Goal: Find specific page/section: Find specific page/section

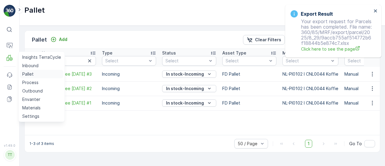
click at [30, 74] on p "Pallet" at bounding box center [27, 74] width 11 height 6
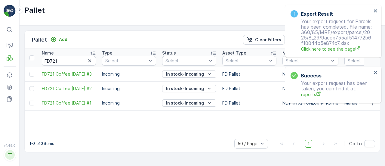
click at [375, 8] on div "Export Result Your export request for Parcels has been completed. File name: 36…" at bounding box center [333, 31] width 96 height 53
click at [375, 9] on icon "close" at bounding box center [375, 10] width 4 height 5
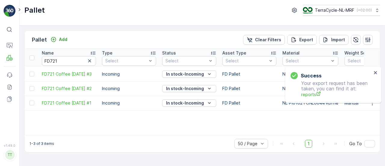
click at [335, 66] on div "Success Your export request has been taken, you can find it at: reports" at bounding box center [333, 84] width 96 height 36
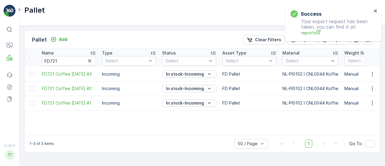
click at [337, 8] on div "Success Your export request has been taken, you can find it at: reports" at bounding box center [333, 23] width 96 height 36
click at [372, 8] on div "Success Your export request has been taken, you can find it at: reports" at bounding box center [331, 22] width 85 height 29
click at [374, 11] on icon "close" at bounding box center [375, 10] width 4 height 5
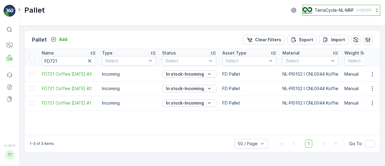
click at [342, 14] on button "TerraCycle-NL-MRF ( +02:00 )" at bounding box center [341, 10] width 78 height 11
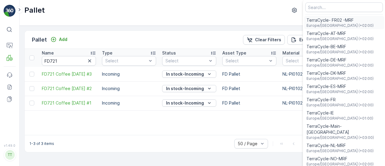
click at [330, 24] on span "Europe/[GEOGRAPHIC_DATA] (+02:00)" at bounding box center [339, 25] width 67 height 5
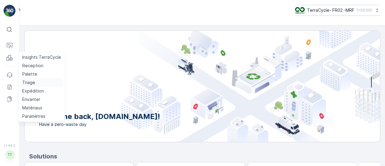
click at [32, 80] on p "Triage" at bounding box center [28, 82] width 13 height 6
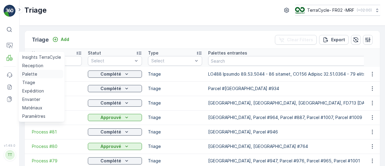
click at [27, 73] on p "Palette" at bounding box center [29, 74] width 15 height 6
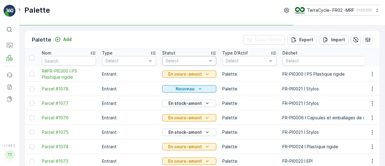
click at [193, 63] on div at bounding box center [186, 60] width 43 height 5
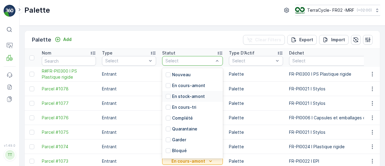
click at [196, 97] on p "En stock-amont" at bounding box center [188, 96] width 33 height 6
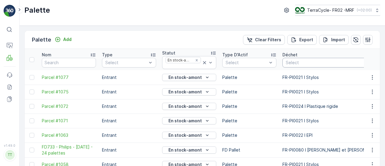
click at [296, 58] on div "Select" at bounding box center [334, 63] width 104 height 10
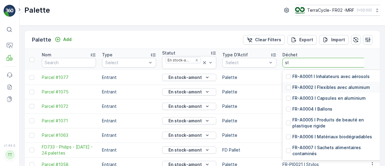
type input "sty"
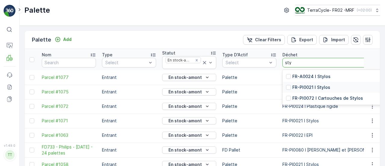
click at [319, 85] on p "FR-PI0021 I Stylos" at bounding box center [311, 87] width 38 height 6
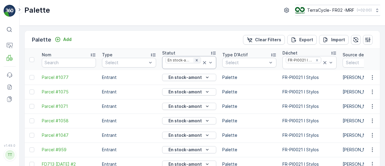
click at [196, 60] on icon "Remove En stock-amont" at bounding box center [197, 60] width 2 height 2
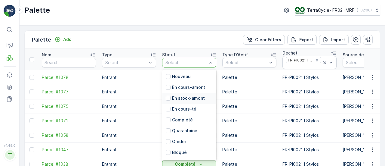
click at [197, 97] on p "En stock-amont" at bounding box center [188, 98] width 33 height 6
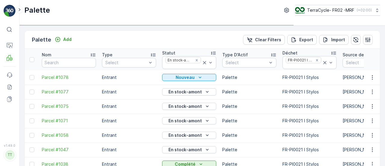
click at [317, 60] on icon "Remove FR-PI0021 I Stylos" at bounding box center [317, 60] width 2 height 2
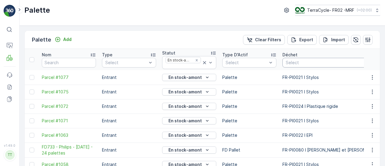
click at [316, 60] on div at bounding box center [331, 62] width 92 height 5
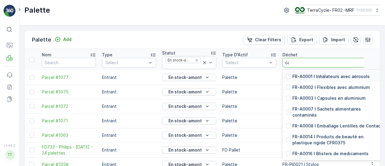
type input "cap"
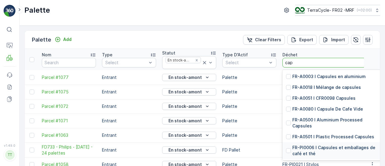
click at [337, 145] on p "FR-PI0006 I Capsules et emballages de café et thé" at bounding box center [337, 150] width 90 height 12
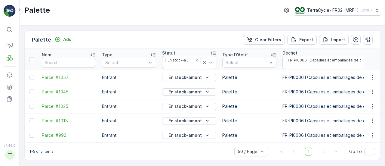
scroll to position [1, 0]
click at [352, 59] on div "FR-PI0006 I Capsules et emballages de café et thé" at bounding box center [326, 60] width 81 height 6
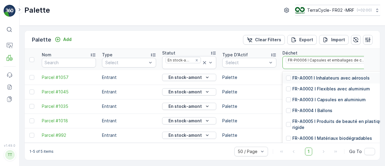
scroll to position [0, 140]
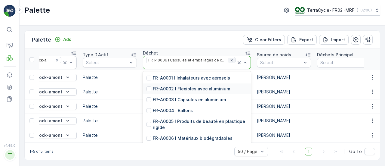
click at [229, 60] on icon "Remove FR-PI0006 I Capsules et emballages de café et thé" at bounding box center [231, 60] width 4 height 4
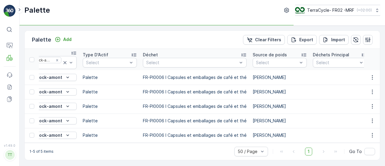
click at [171, 60] on div at bounding box center [192, 62] width 92 height 5
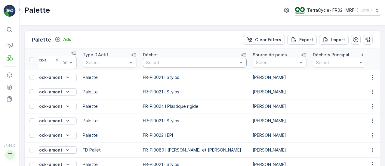
click at [163, 62] on div at bounding box center [192, 62] width 92 height 5
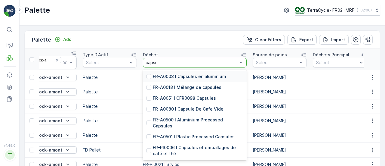
type input "capsul"
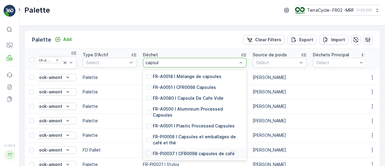
click at [195, 152] on p "FR-PI0037 I CFR0098 capsules de café" at bounding box center [194, 153] width 82 height 6
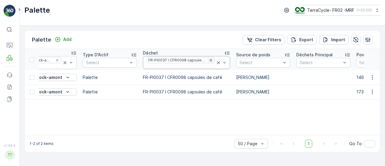
click at [207, 58] on div "Remove FR-PI0037 I CFR0098 capsules de café" at bounding box center [210, 60] width 7 height 5
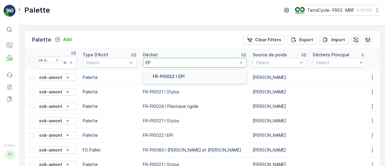
type input "EPI"
click at [197, 75] on div "FR-PI0022 I EPI" at bounding box center [195, 76] width 104 height 11
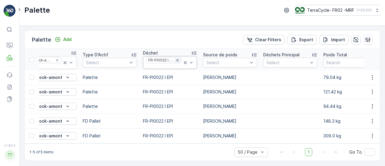
click at [179, 58] on icon "Remove FR-PI0022 I EPI" at bounding box center [177, 60] width 4 height 4
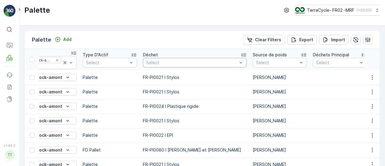
click at [159, 61] on div at bounding box center [192, 62] width 92 height 5
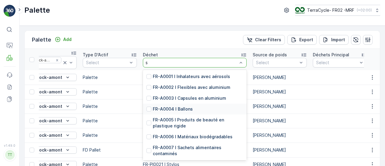
type input "sa"
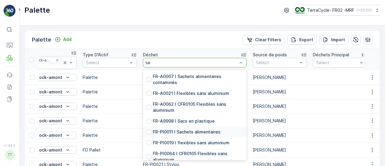
click at [218, 133] on div "FR-PI0011 I Sachets alimentaires" at bounding box center [195, 131] width 104 height 11
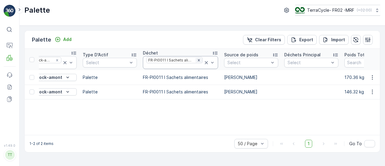
click at [197, 60] on icon "Remove FR-PI0011 I Sachets alimentaires" at bounding box center [199, 60] width 4 height 4
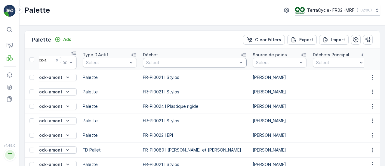
click at [169, 63] on div at bounding box center [192, 62] width 92 height 5
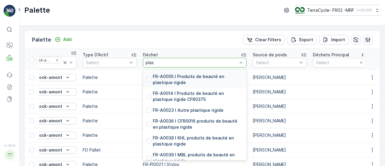
type input "plast"
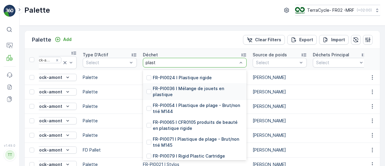
scroll to position [331, 0]
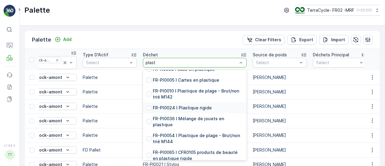
click at [188, 110] on p "FR-PI0024 I Plastique rigide" at bounding box center [182, 108] width 59 height 6
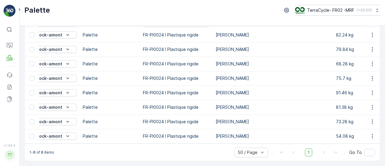
scroll to position [44, 0]
click at [330, 10] on p "TerraCycle- FR02 -MRF" at bounding box center [330, 10] width 47 height 6
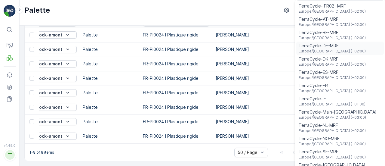
scroll to position [22, 0]
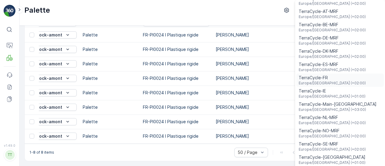
click at [339, 84] on div "TerraCycle-FR [GEOGRAPHIC_DATA]/[GEOGRAPHIC_DATA] (+02:00)" at bounding box center [339, 79] width 87 height 13
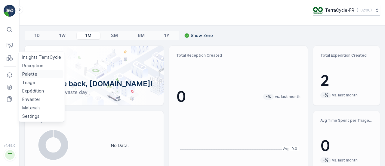
click at [32, 75] on p "Palette" at bounding box center [29, 74] width 15 height 6
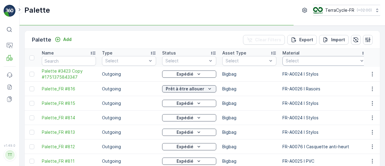
click at [308, 63] on div at bounding box center [322, 60] width 74 height 5
click at [305, 61] on div at bounding box center [340, 60] width 110 height 5
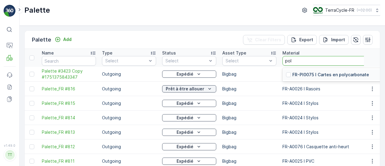
type input "poly"
click at [308, 69] on div "FR-PI0075 I Cartes en polycarbonate" at bounding box center [342, 74] width 121 height 11
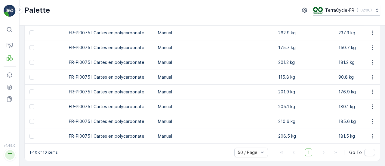
scroll to position [45, 0]
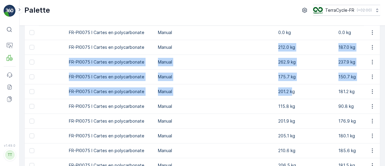
drag, startPoint x: 273, startPoint y: 48, endPoint x: 288, endPoint y: 94, distance: 49.3
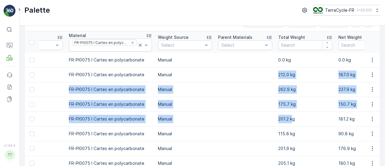
scroll to position [0, 0]
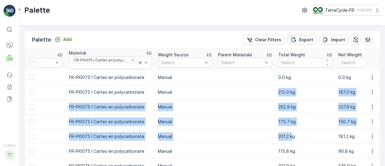
click at [299, 39] on p "Export" at bounding box center [306, 40] width 14 height 6
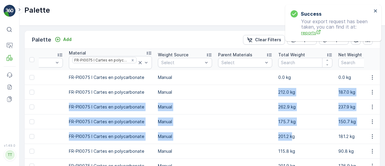
click at [310, 34] on span "reports" at bounding box center [336, 32] width 71 height 6
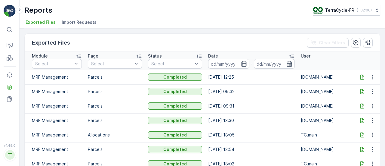
click at [365, 76] on div at bounding box center [362, 77] width 10 height 6
